Goal: Information Seeking & Learning: Learn about a topic

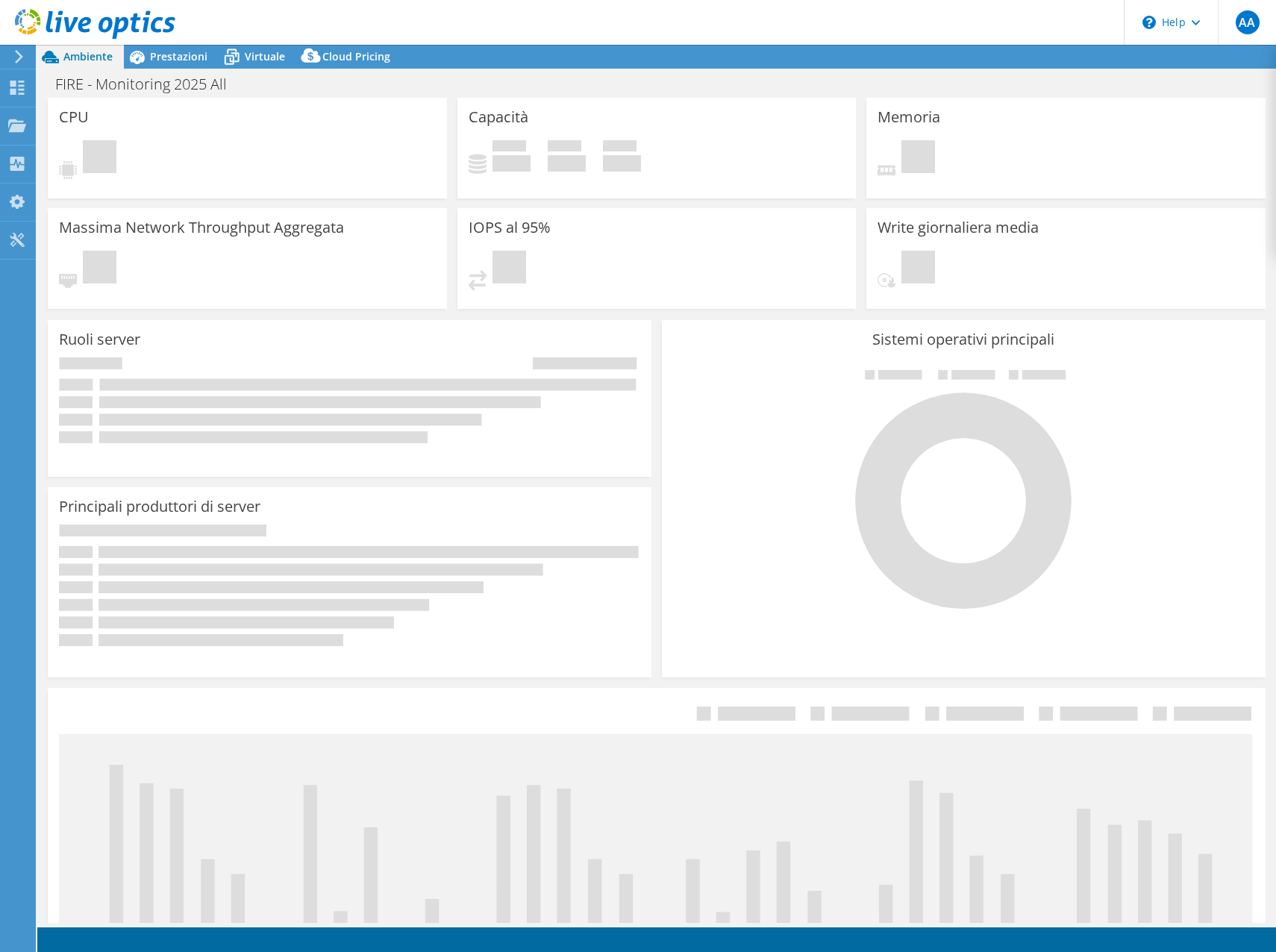
select select "EUFrankfurt"
select select "USD"
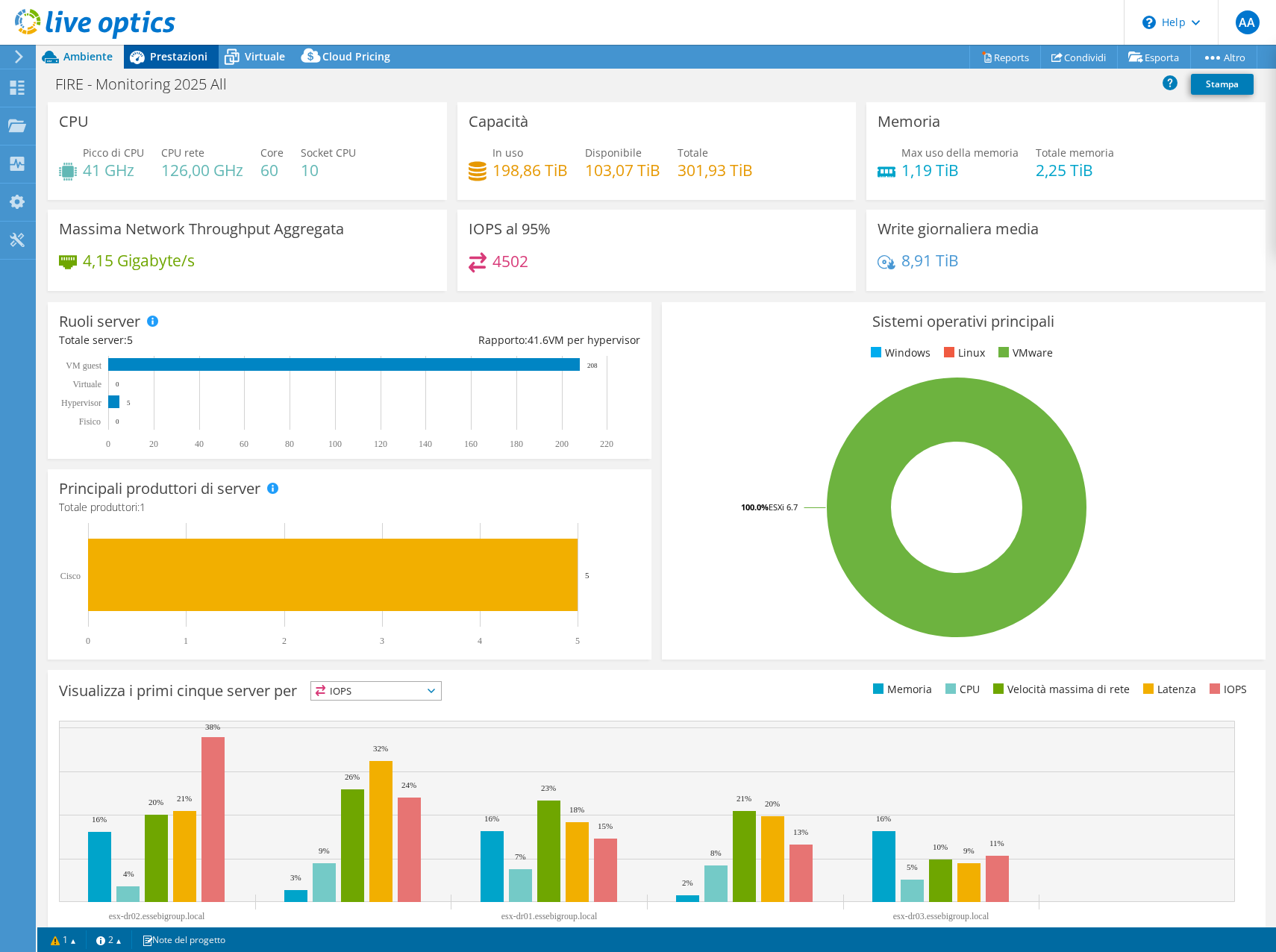
click at [185, 54] on span "Prestazioni" at bounding box center [179, 56] width 58 height 14
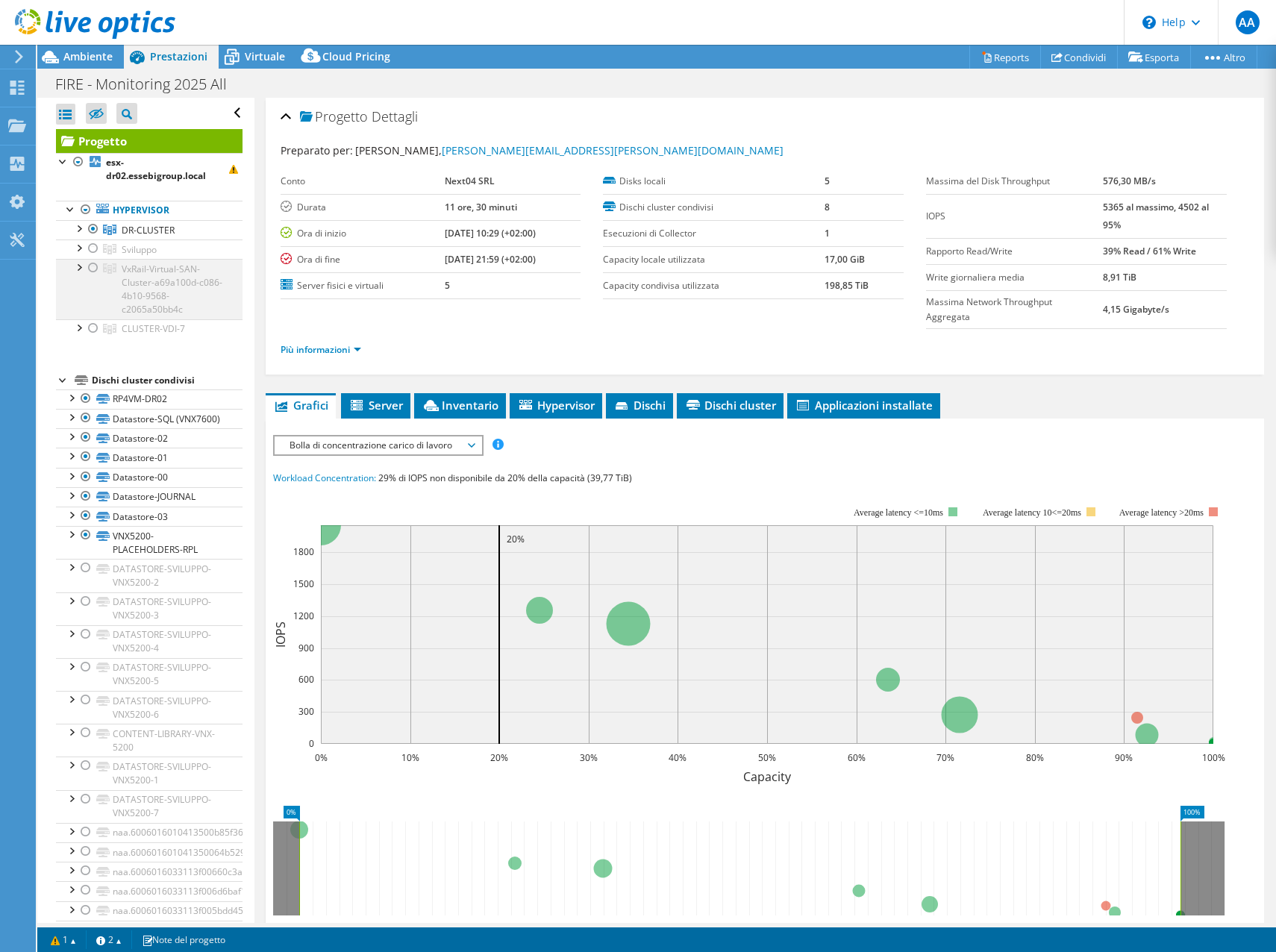
click at [97, 269] on div at bounding box center [92, 268] width 15 height 18
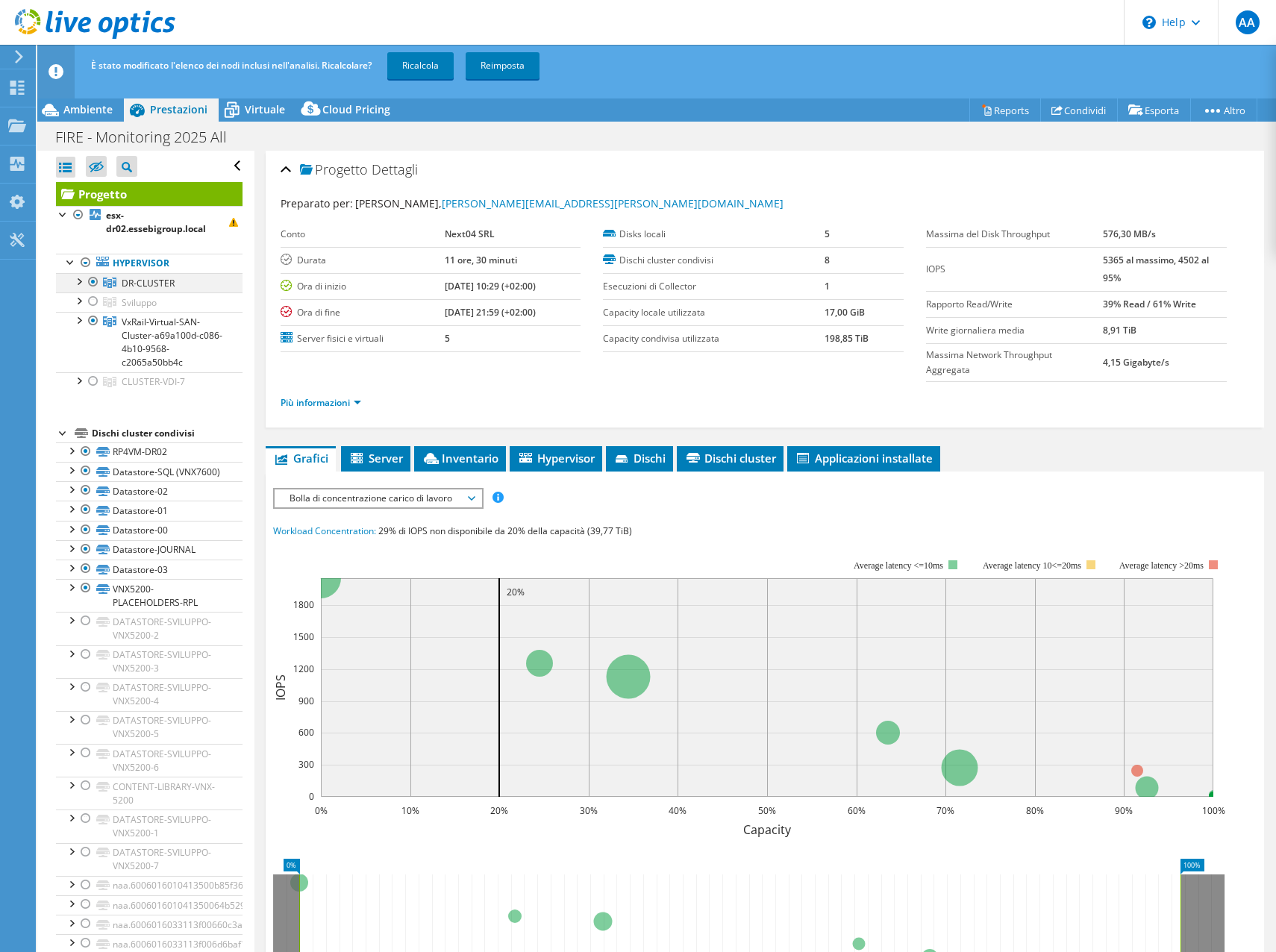
click at [96, 279] on div at bounding box center [92, 282] width 15 height 18
click at [416, 71] on link "Ricalcola" at bounding box center [420, 65] width 67 height 27
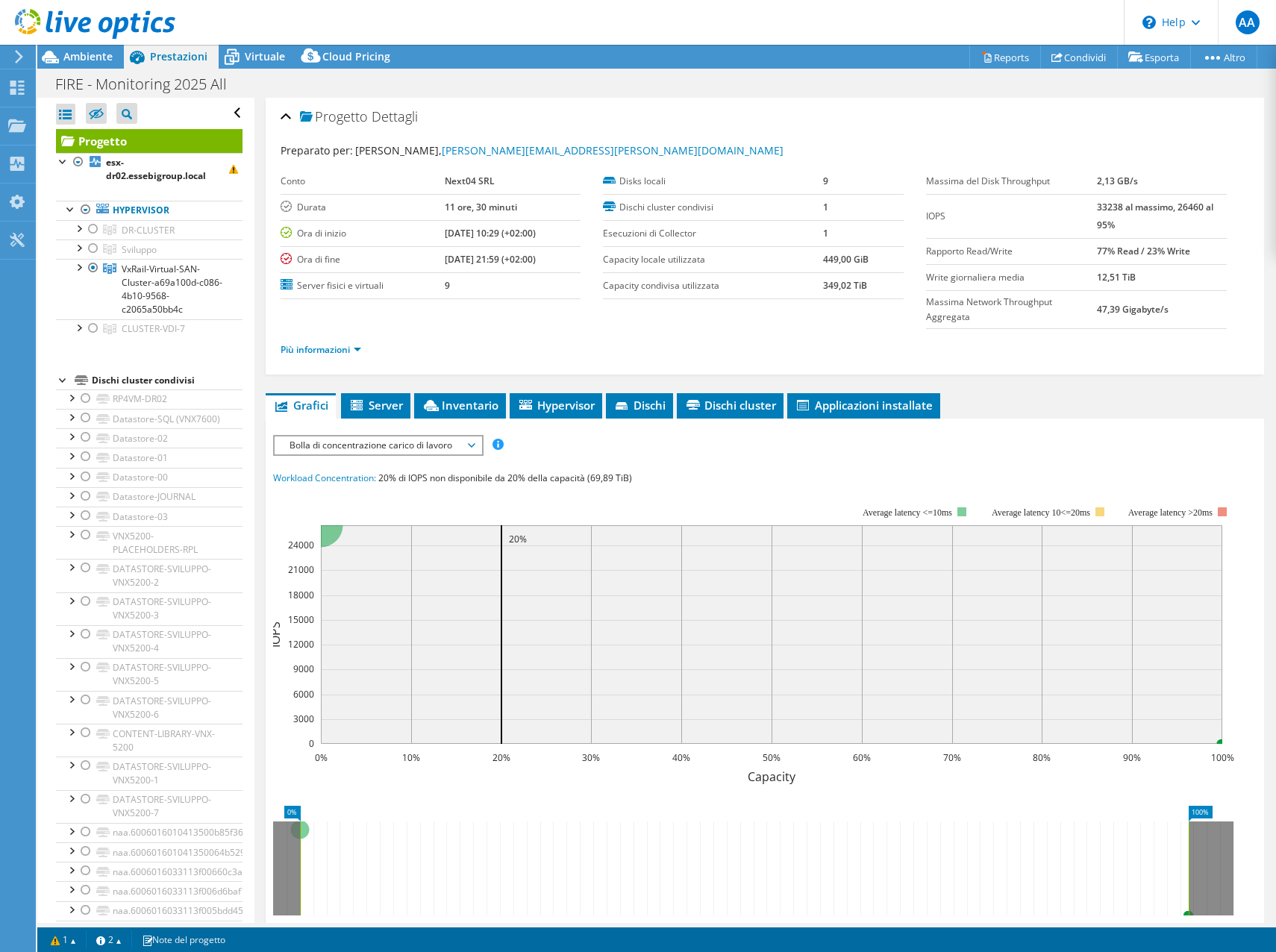
click at [1117, 457] on div "IOPS Velocità massima del disco Dimensioni IO Latenza Profondità coda Percentua…" at bounding box center [765, 711] width 984 height 552
click at [336, 354] on link "Più informazioni" at bounding box center [321, 350] width 81 height 13
